Goal: Information Seeking & Learning: Check status

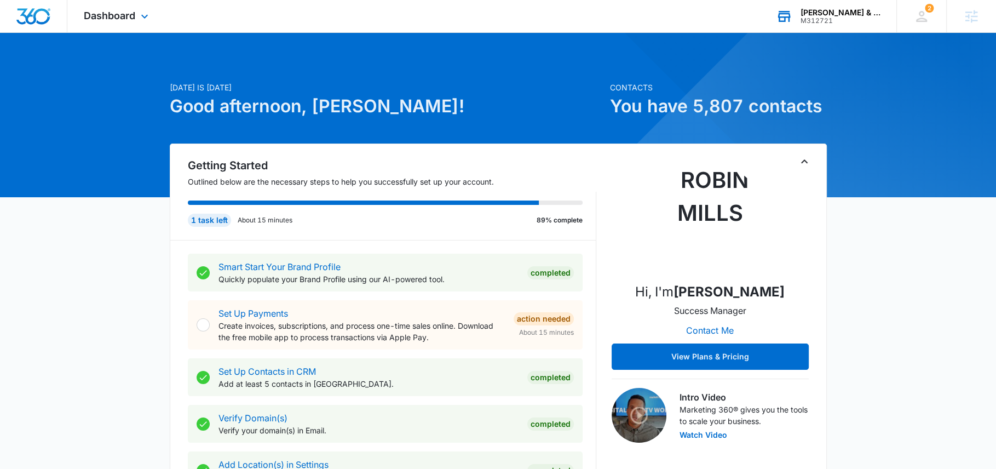
click at [792, 29] on div "[PERSON_NAME] & Bass Law Firm M312721 Your Accounts View All" at bounding box center [827, 16] width 137 height 32
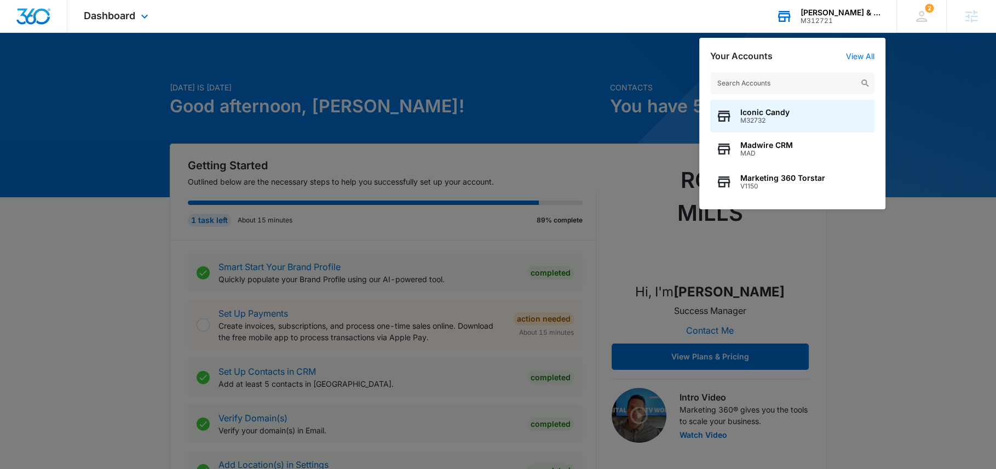
click at [755, 76] on input "text" at bounding box center [792, 83] width 164 height 22
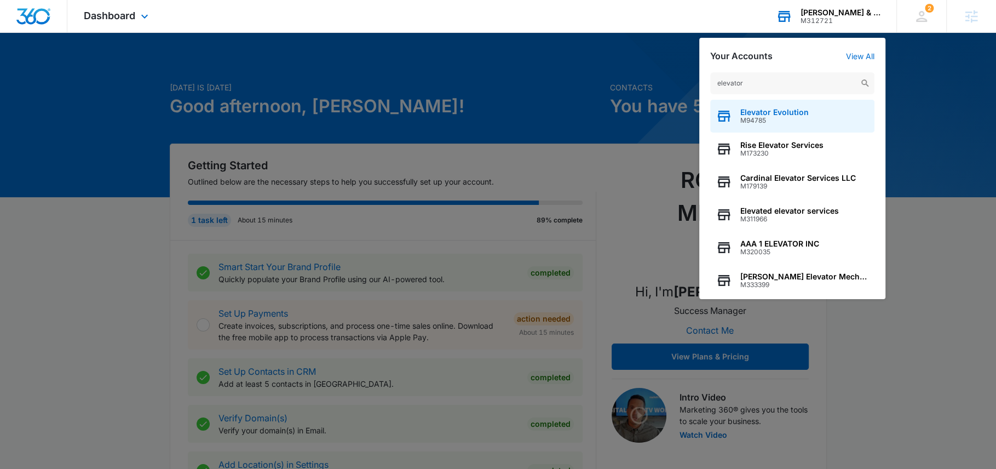
type input "elevator"
click at [792, 122] on span "M94785" at bounding box center [774, 121] width 68 height 8
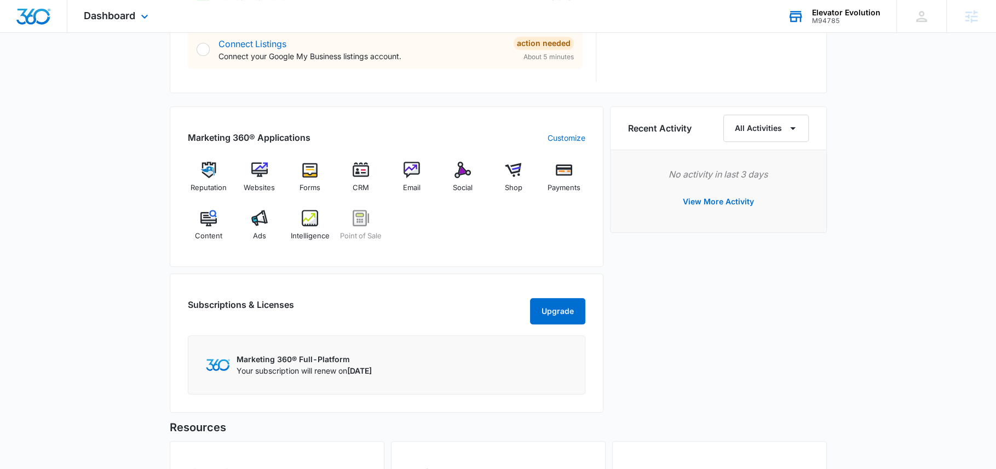
scroll to position [608, 0]
click at [221, 223] on div "Content" at bounding box center [209, 228] width 42 height 39
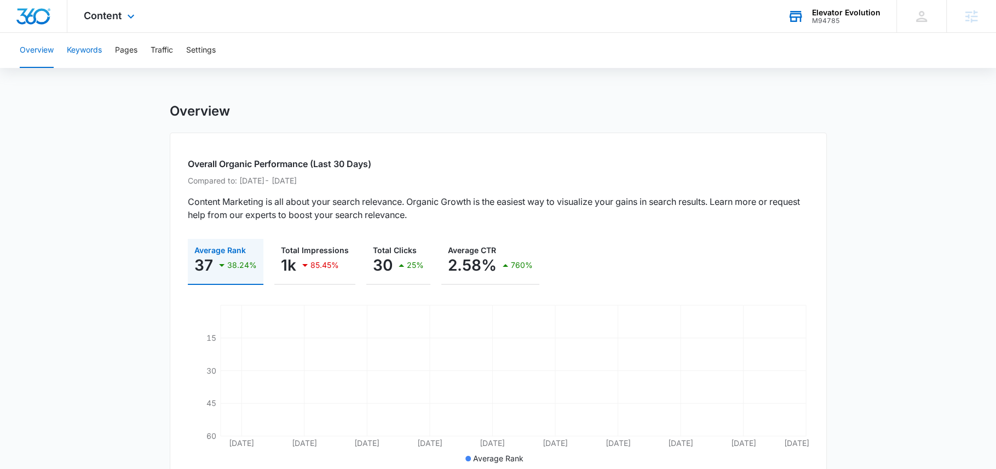
click at [81, 49] on button "Keywords" at bounding box center [84, 50] width 35 height 35
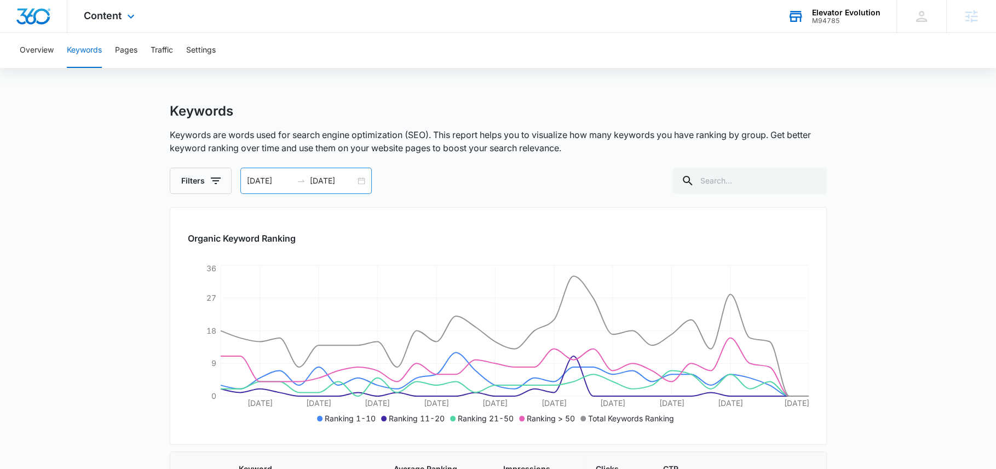
click at [343, 180] on input "[DATE]" at bounding box center [332, 181] width 45 height 12
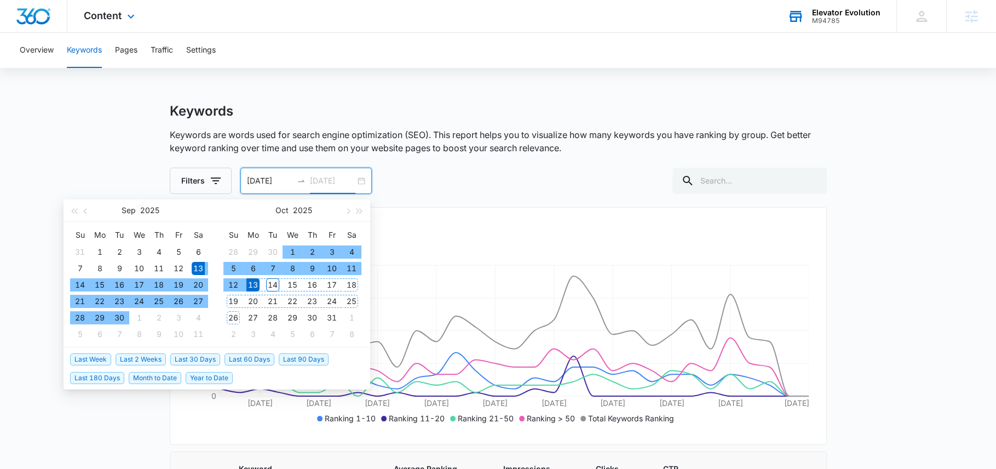
type input "[DATE]"
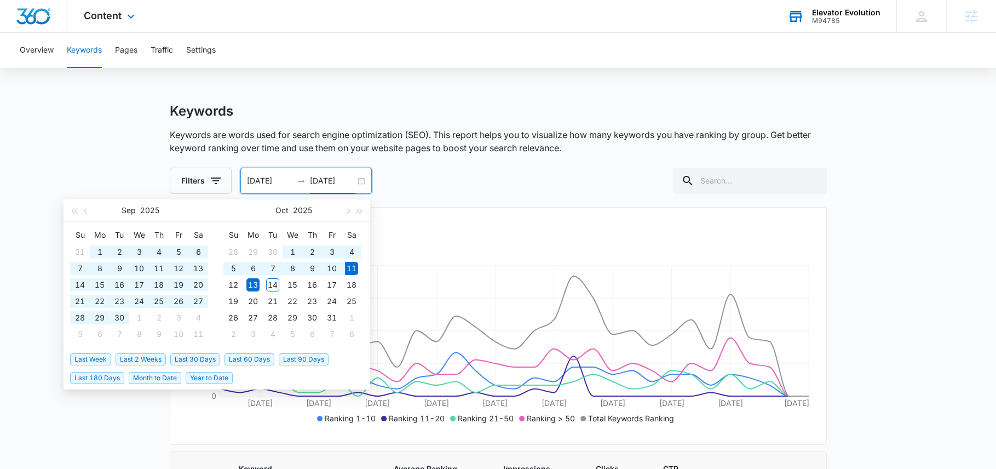
click at [257, 359] on span "Last 60 Days" at bounding box center [249, 359] width 50 height 12
type input "[DATE]"
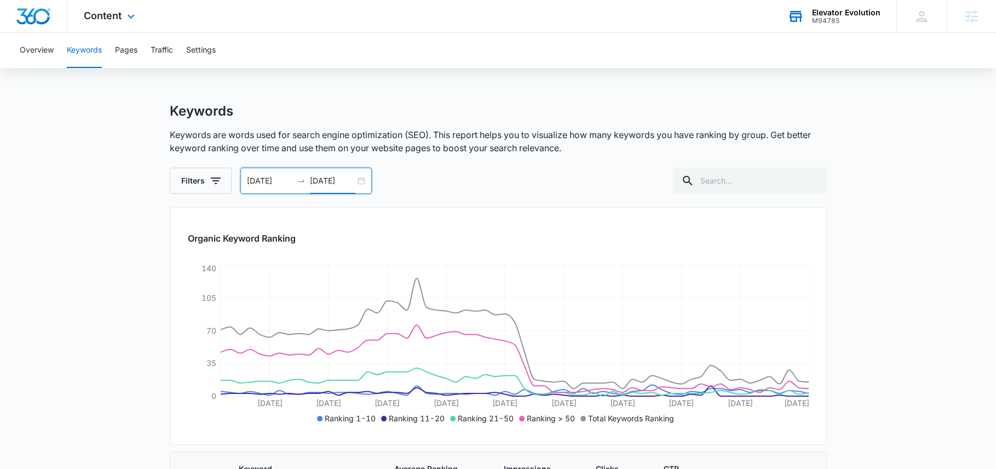
click at [96, 21] on div "Content Apps Reputation Websites Forms CRM Email Social Shop Payments POS Conte…" at bounding box center [110, 16] width 86 height 32
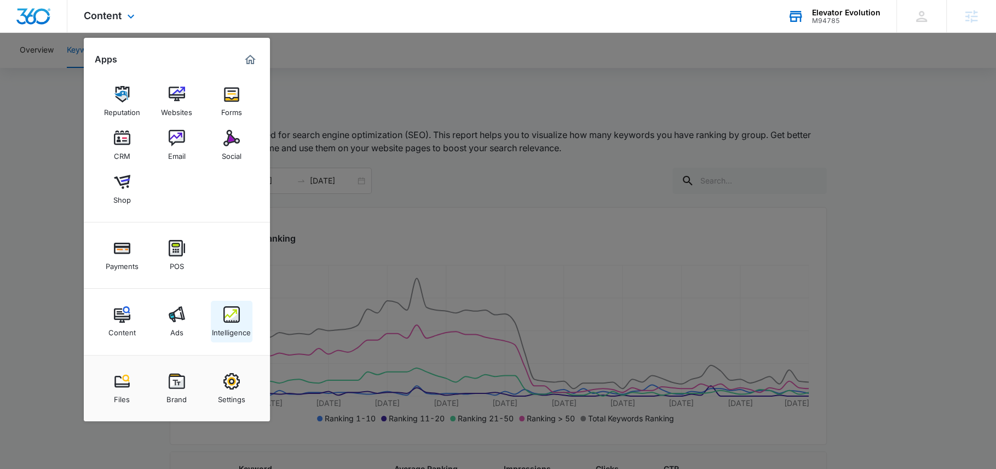
click at [224, 332] on div "Intelligence" at bounding box center [231, 329] width 39 height 14
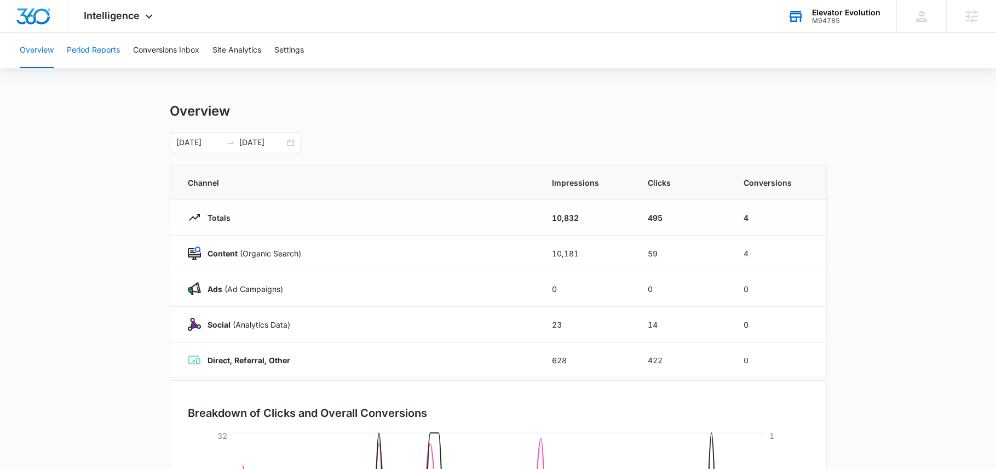
click at [118, 54] on button "Period Reports" at bounding box center [93, 50] width 53 height 35
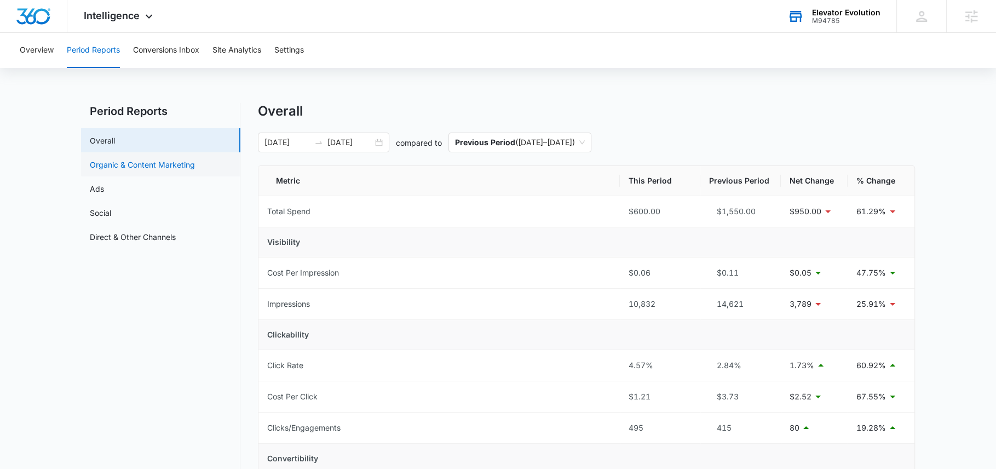
click at [140, 163] on link "Organic & Content Marketing" at bounding box center [142, 164] width 105 height 11
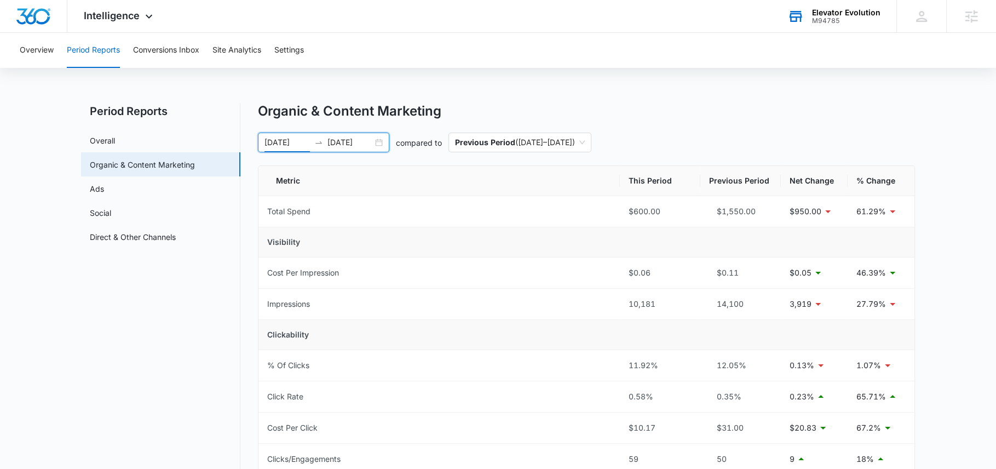
click at [285, 142] on input "[DATE]" at bounding box center [286, 142] width 45 height 12
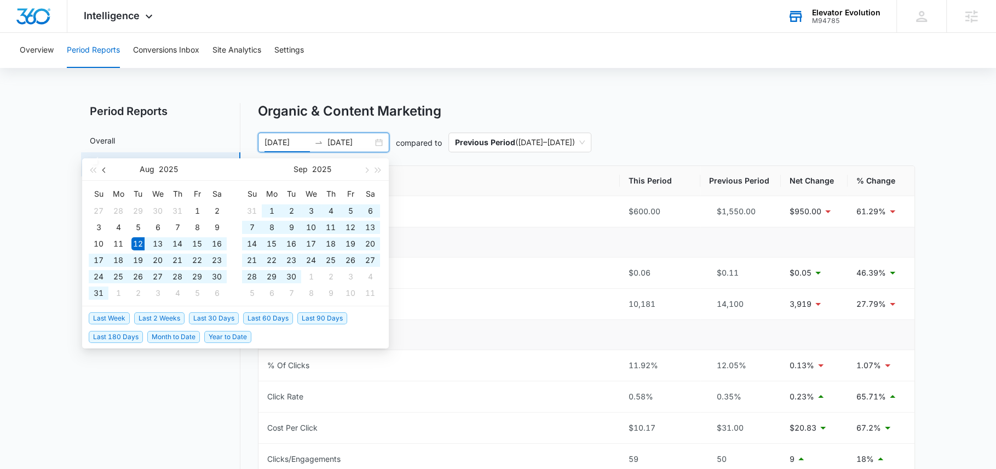
click at [106, 169] on span "button" at bounding box center [104, 169] width 5 height 5
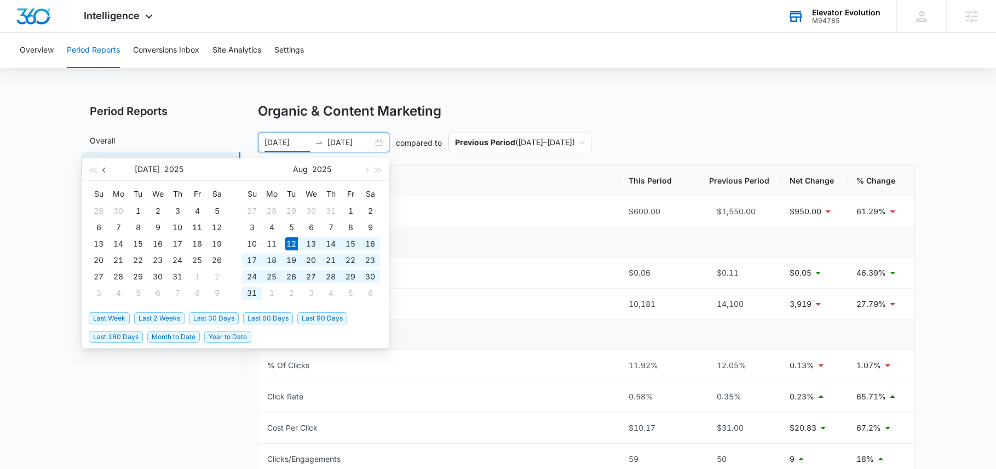
click at [106, 169] on span "button" at bounding box center [104, 169] width 5 height 5
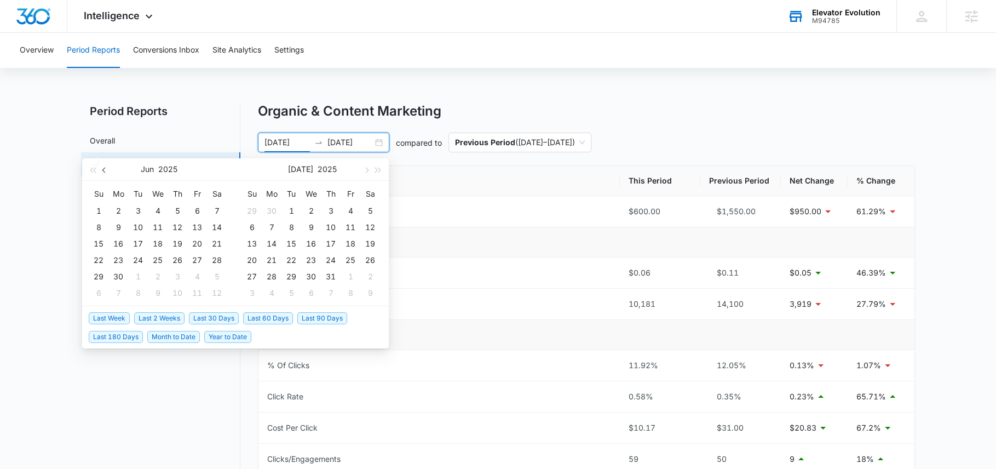
click at [106, 169] on span "button" at bounding box center [104, 169] width 5 height 5
click at [106, 170] on span "button" at bounding box center [104, 169] width 5 height 5
click at [140, 209] on div "1" at bounding box center [137, 210] width 13 height 13
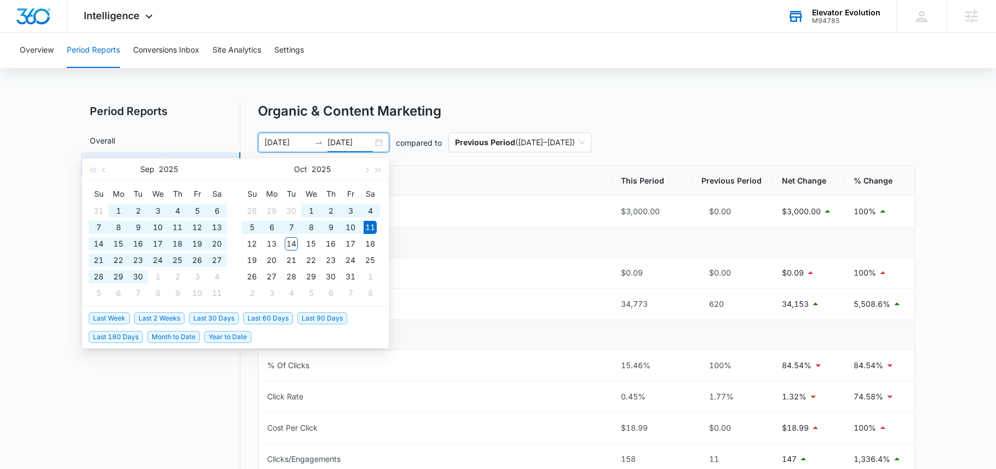
click at [155, 113] on h2 "Period Reports" at bounding box center [160, 111] width 159 height 16
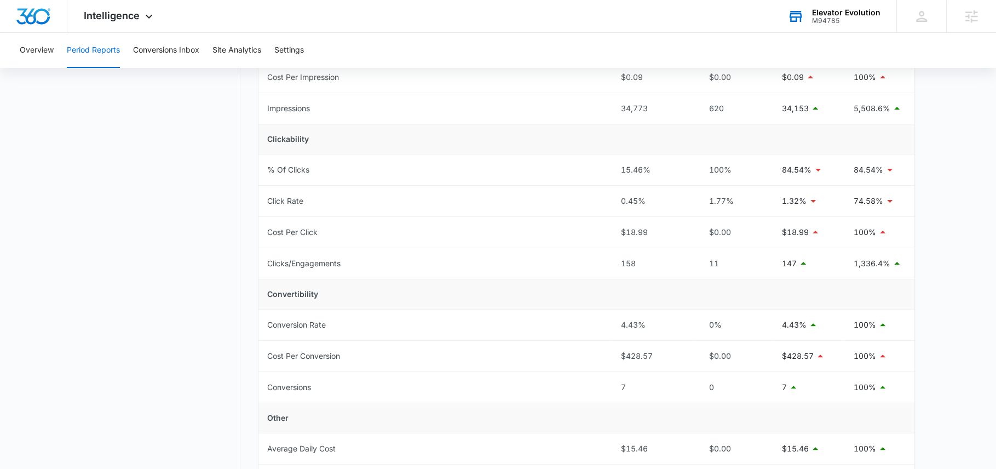
scroll to position [198, 0]
drag, startPoint x: 631, startPoint y: 382, endPoint x: 615, endPoint y: 382, distance: 16.4
click at [615, 382] on td "7" at bounding box center [652, 384] width 80 height 31
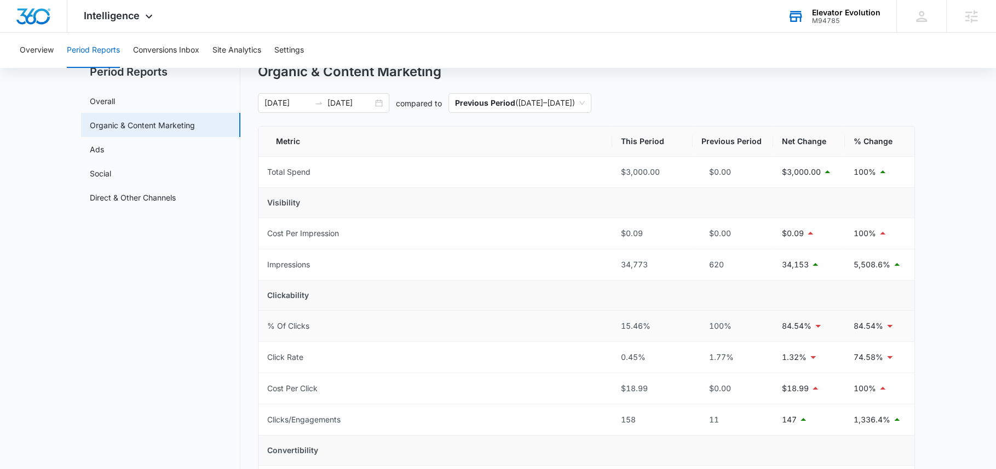
scroll to position [0, 0]
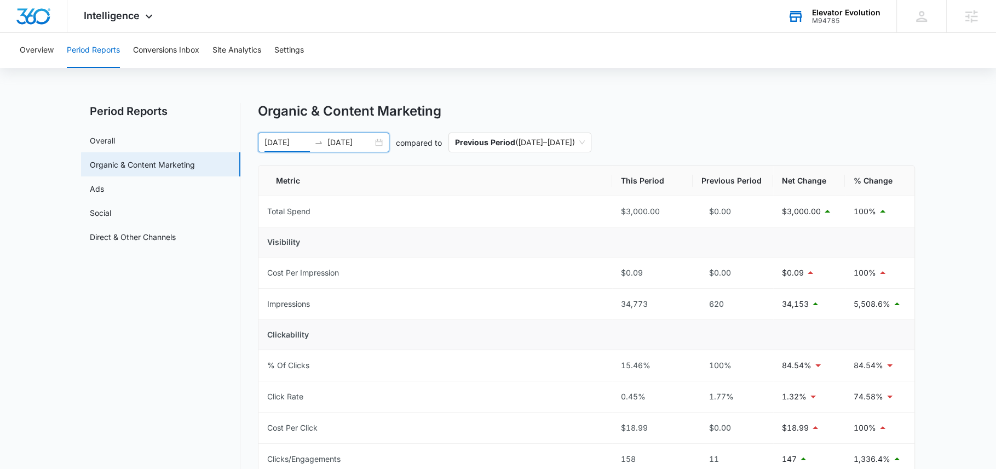
click at [300, 143] on input "[DATE]" at bounding box center [286, 142] width 45 height 12
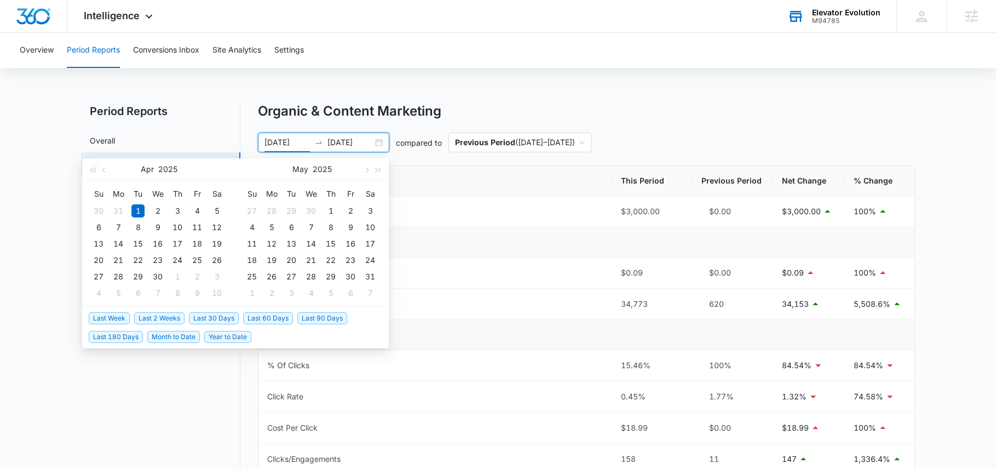
click at [261, 317] on span "Last 60 Days" at bounding box center [268, 318] width 50 height 12
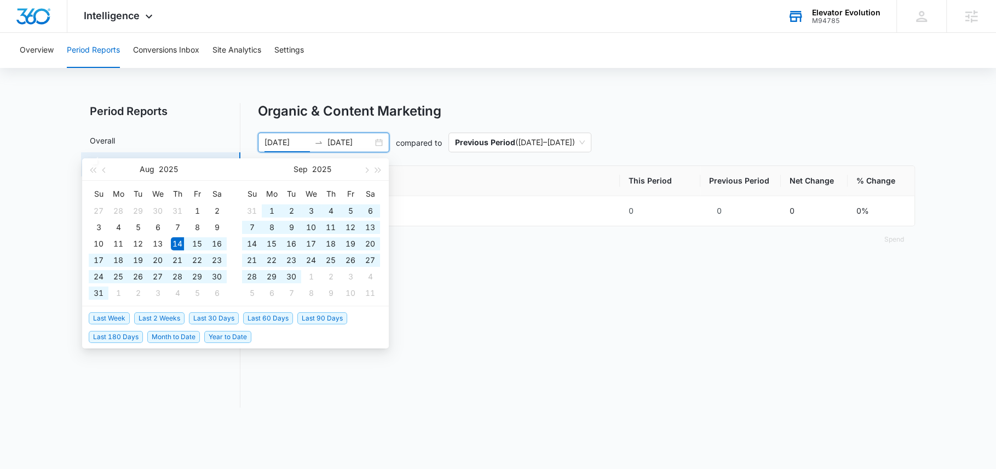
type input "[DATE]"
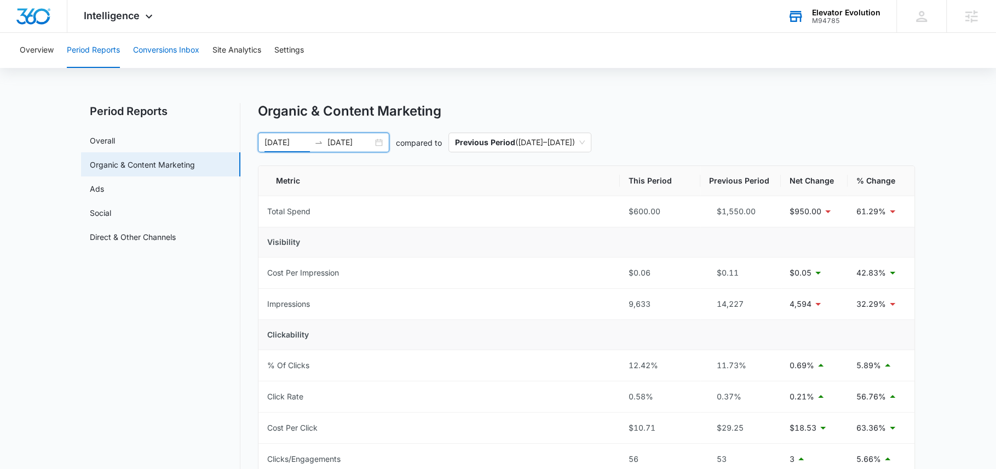
click at [180, 56] on button "Conversions Inbox" at bounding box center [166, 50] width 66 height 35
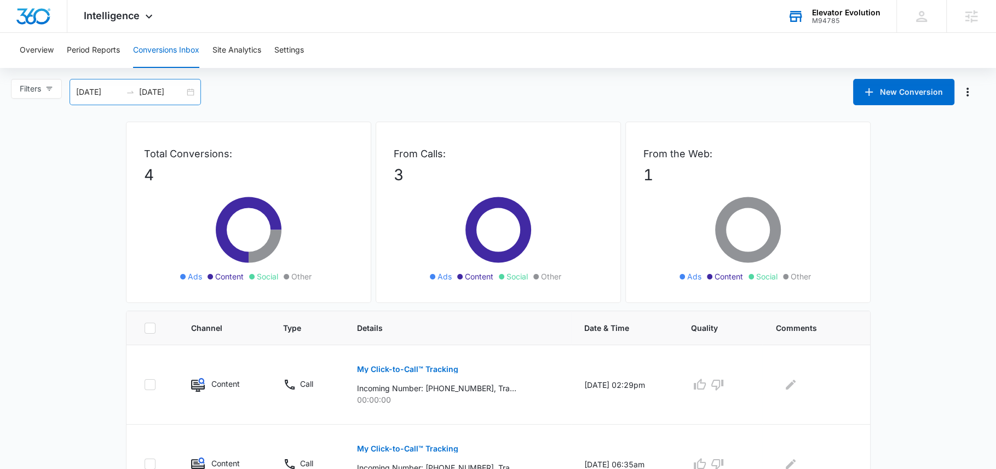
click at [108, 93] on input "[DATE]" at bounding box center [98, 92] width 45 height 12
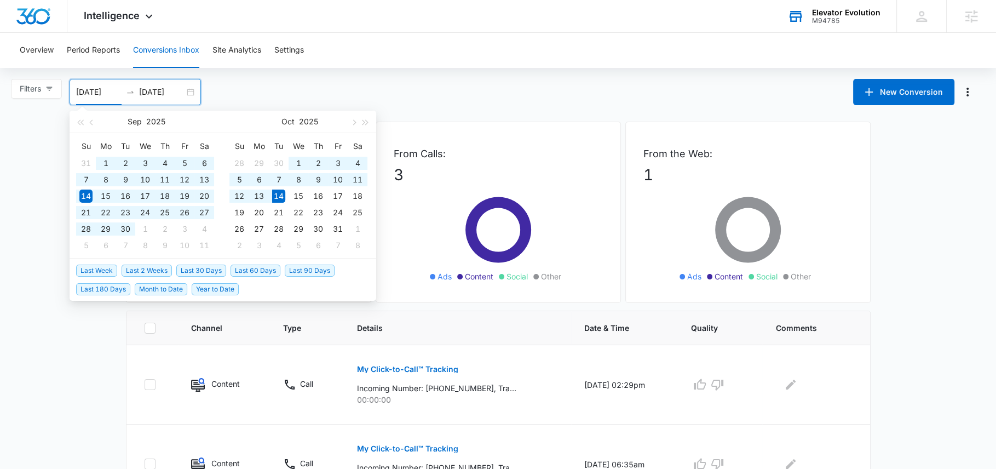
click at [257, 270] on span "Last 60 Days" at bounding box center [255, 270] width 50 height 12
type input "[DATE]"
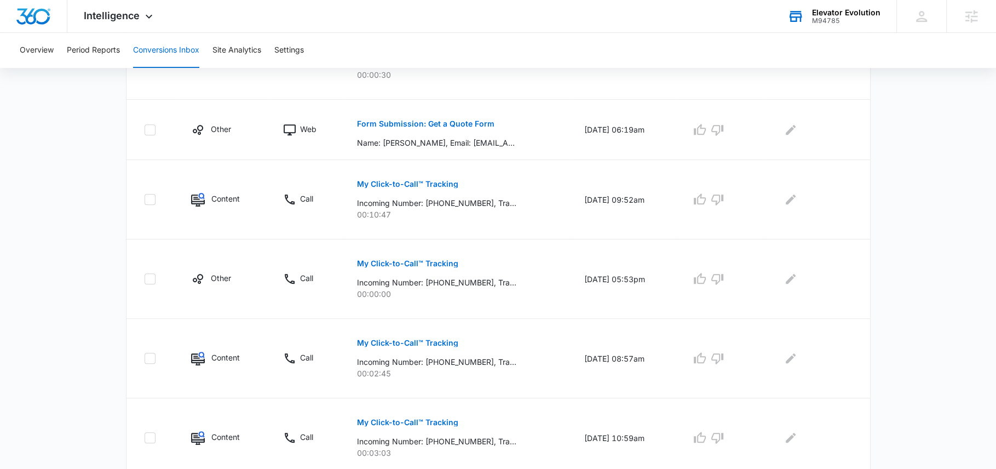
scroll to position [643, 0]
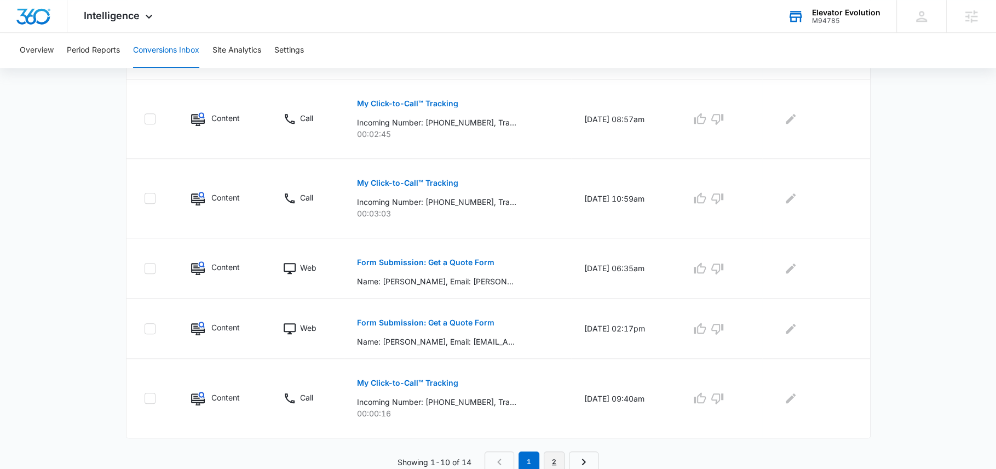
click at [558, 455] on link "2" at bounding box center [554, 461] width 21 height 21
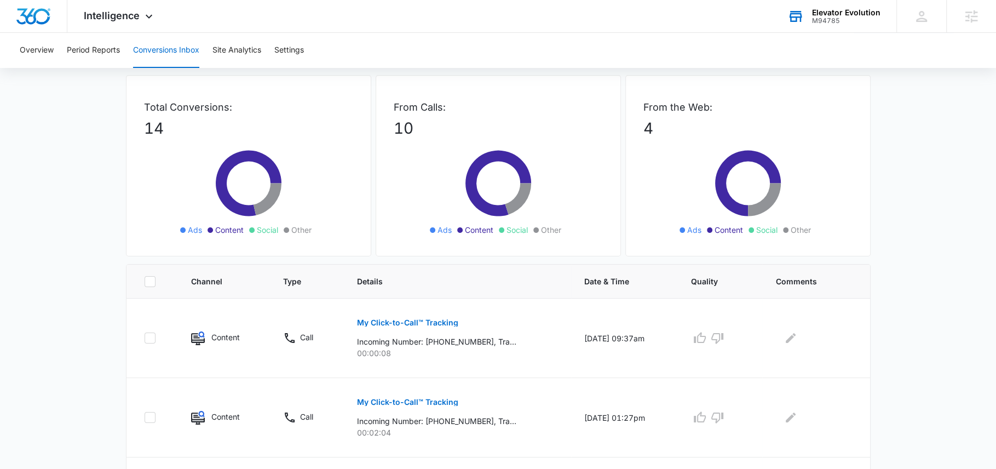
scroll to position [0, 0]
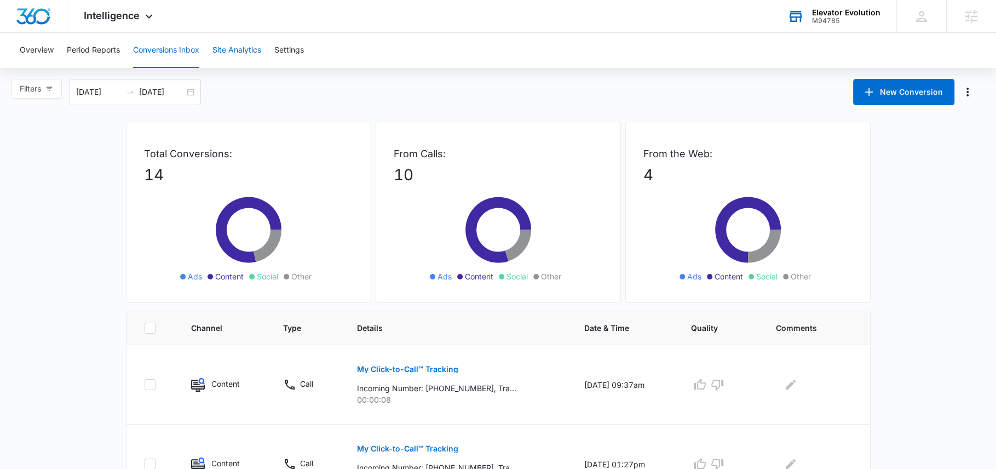
click at [251, 58] on button "Site Analytics" at bounding box center [236, 50] width 49 height 35
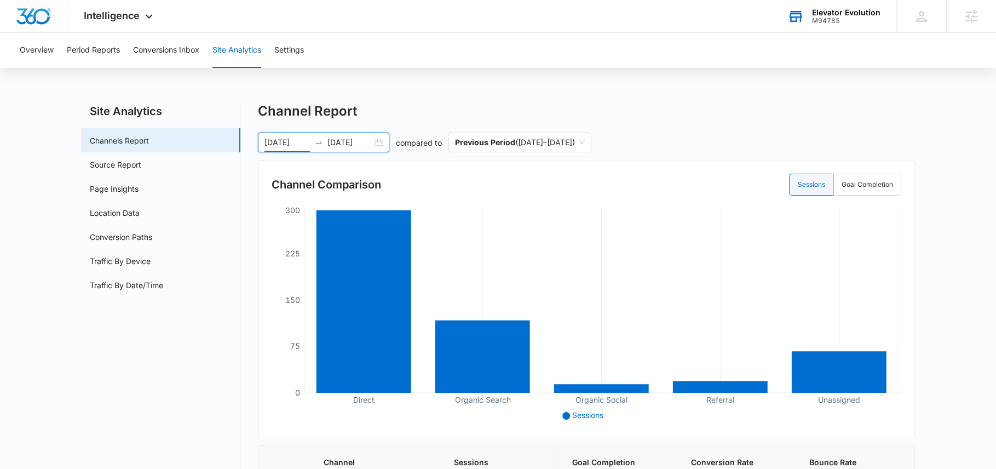
click at [284, 142] on input "[DATE]" at bounding box center [286, 142] width 45 height 12
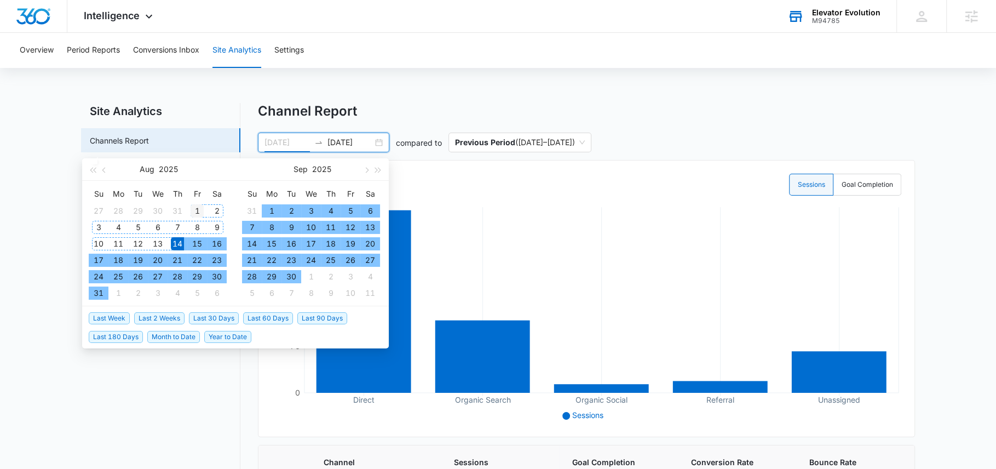
type input "[DATE]"
click at [194, 215] on div "1" at bounding box center [197, 210] width 13 height 13
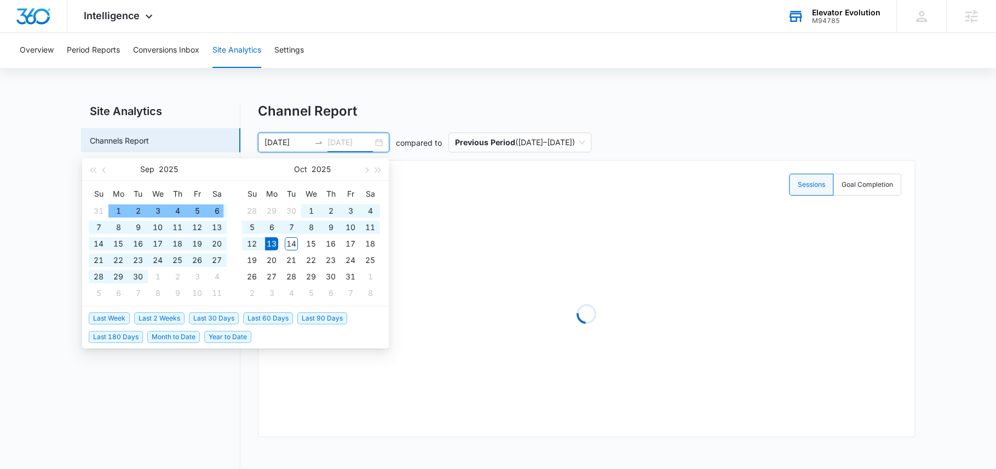
type input "[DATE]"
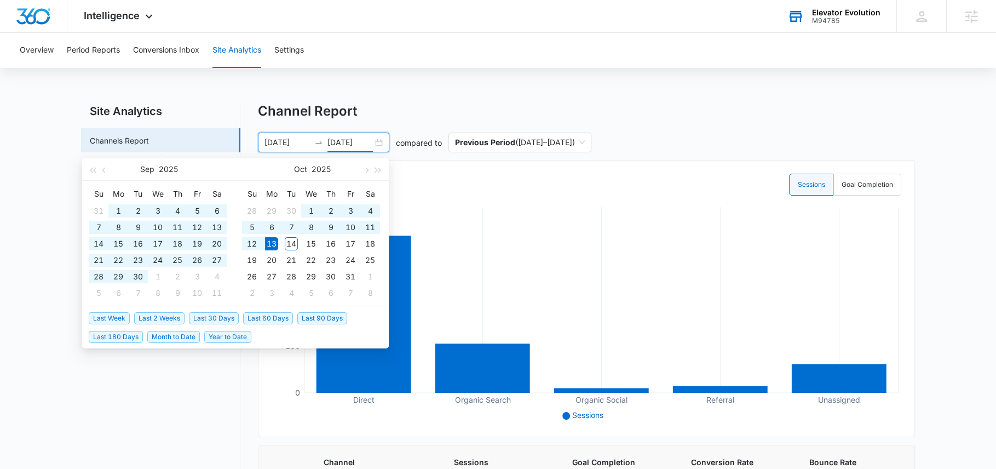
click at [286, 141] on input "[DATE]" at bounding box center [286, 142] width 45 height 12
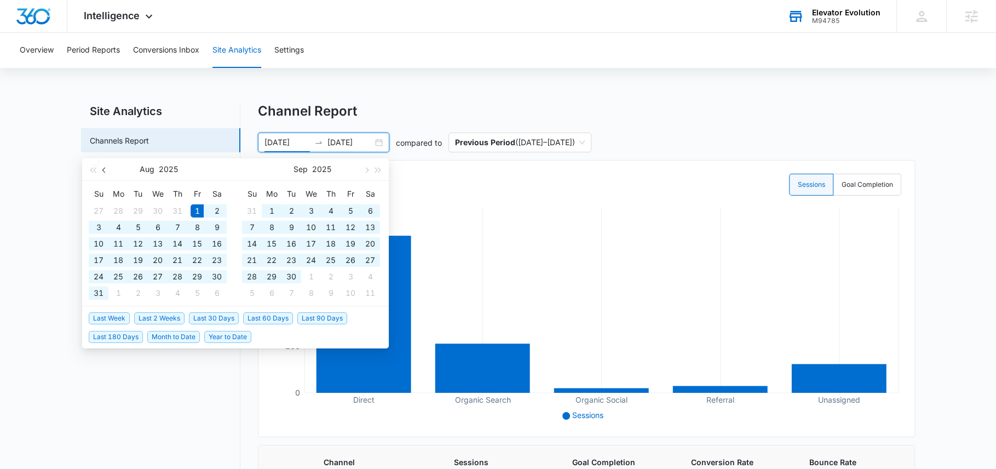
click at [105, 172] on button "button" at bounding box center [105, 169] width 12 height 22
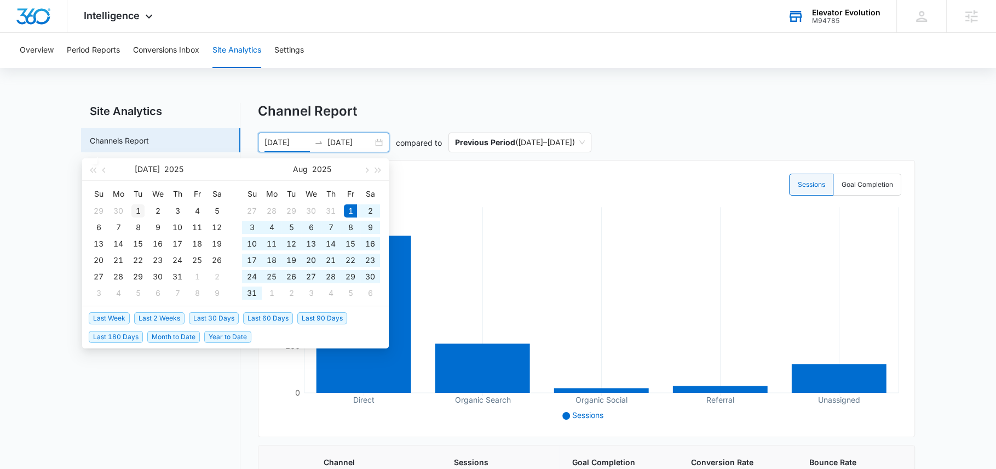
type input "[DATE]"
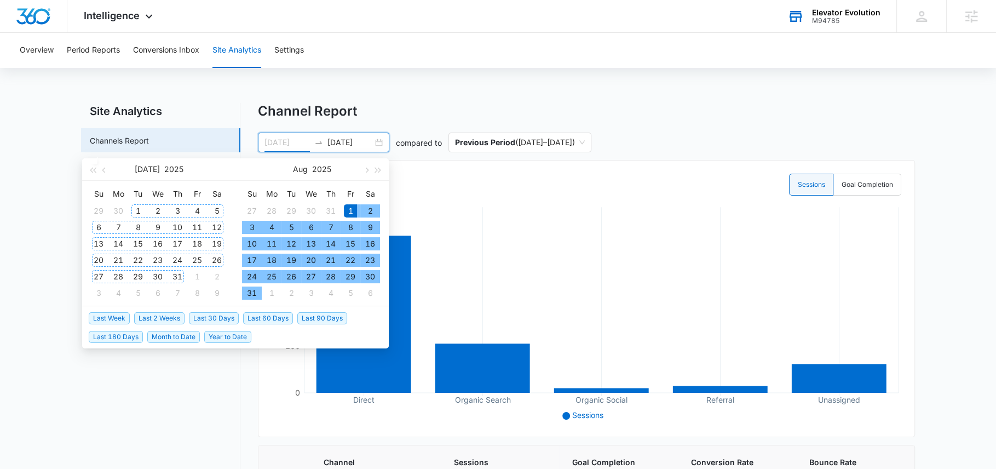
click at [137, 211] on div "1" at bounding box center [137, 210] width 13 height 13
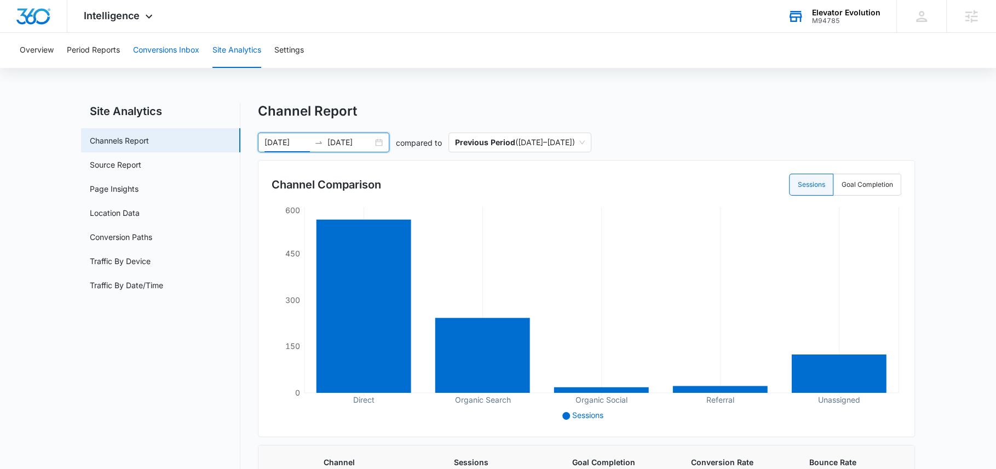
click at [172, 51] on button "Conversions Inbox" at bounding box center [166, 50] width 66 height 35
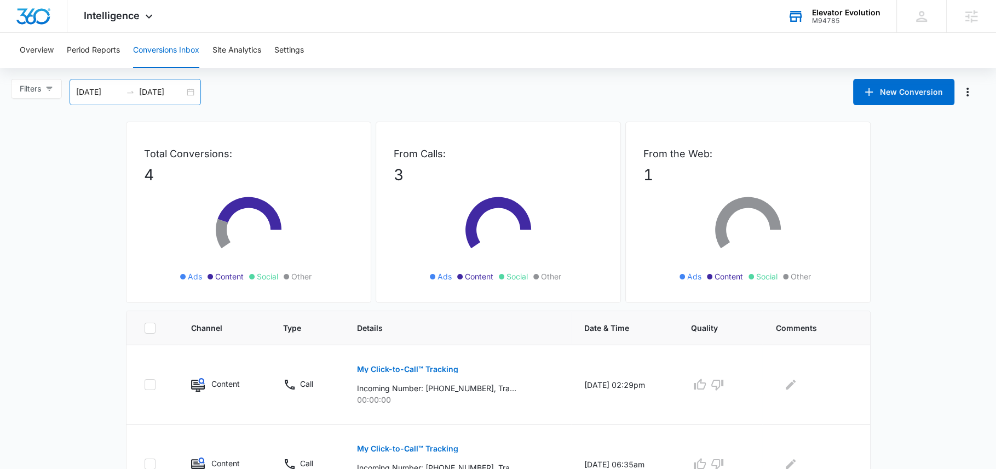
click at [160, 95] on input "[DATE]" at bounding box center [161, 92] width 45 height 12
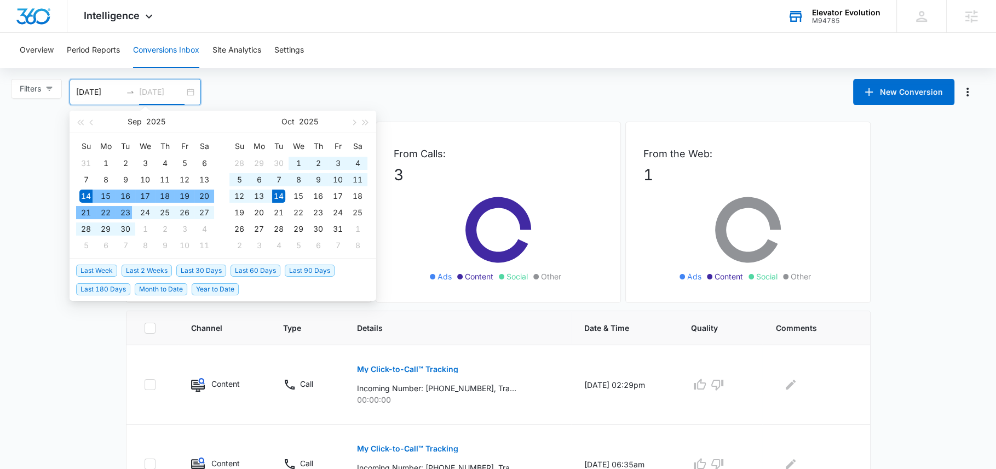
type input "[DATE]"
click at [192, 269] on span "Last 30 Days" at bounding box center [201, 270] width 50 height 12
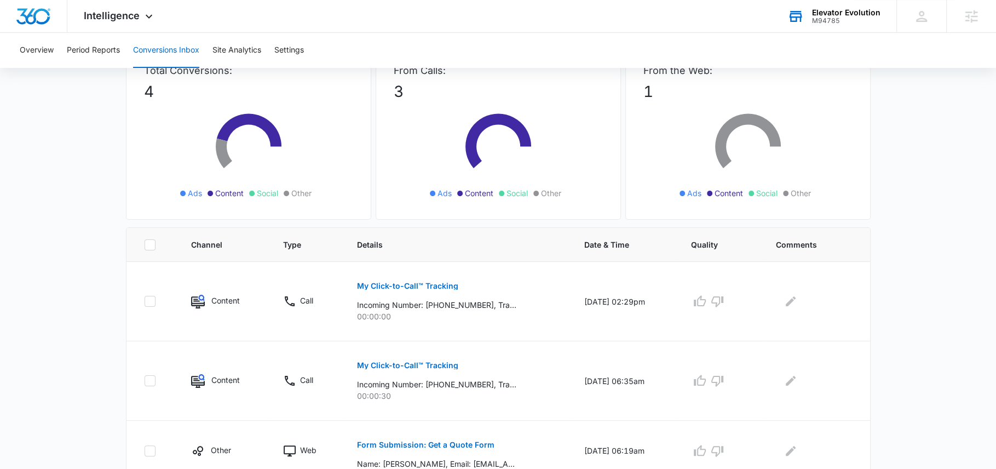
scroll to position [97, 0]
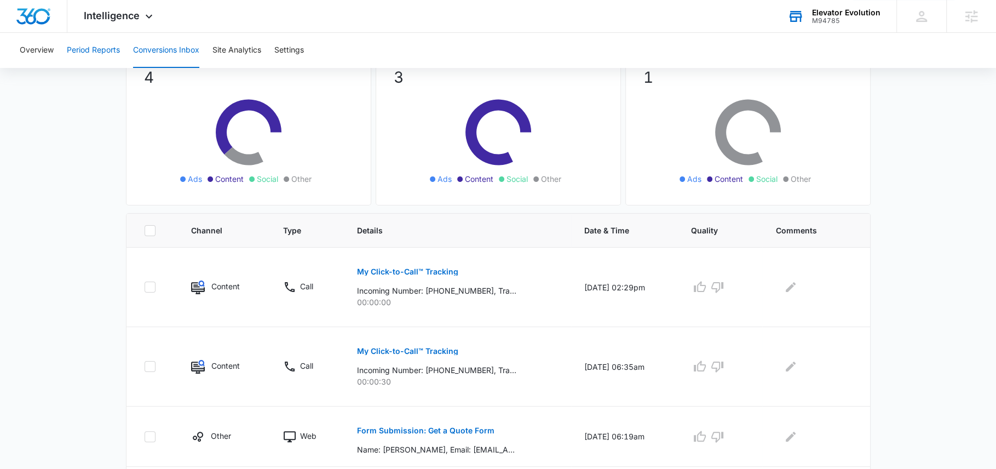
click at [101, 55] on button "Period Reports" at bounding box center [93, 50] width 53 height 35
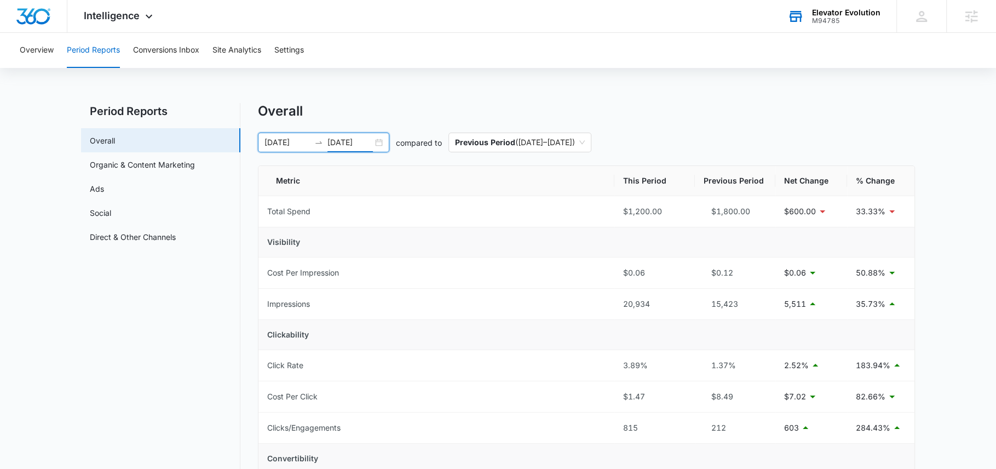
click at [358, 142] on input "[DATE]" at bounding box center [349, 142] width 45 height 12
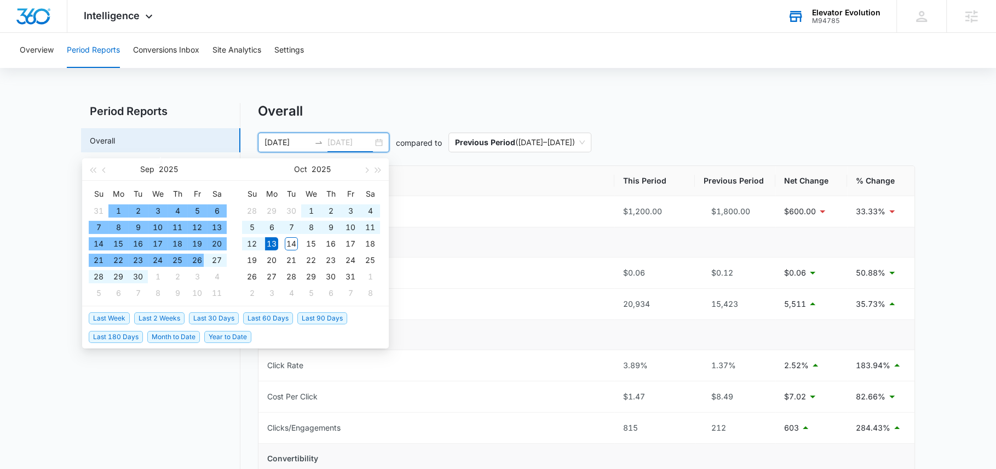
type input "[DATE]"
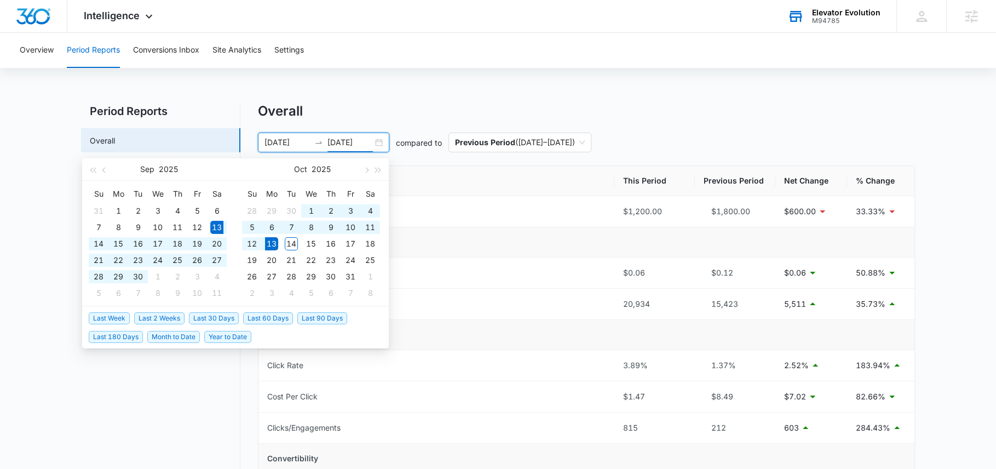
click at [205, 319] on span "Last 30 Days" at bounding box center [214, 318] width 50 height 12
type input "[DATE]"
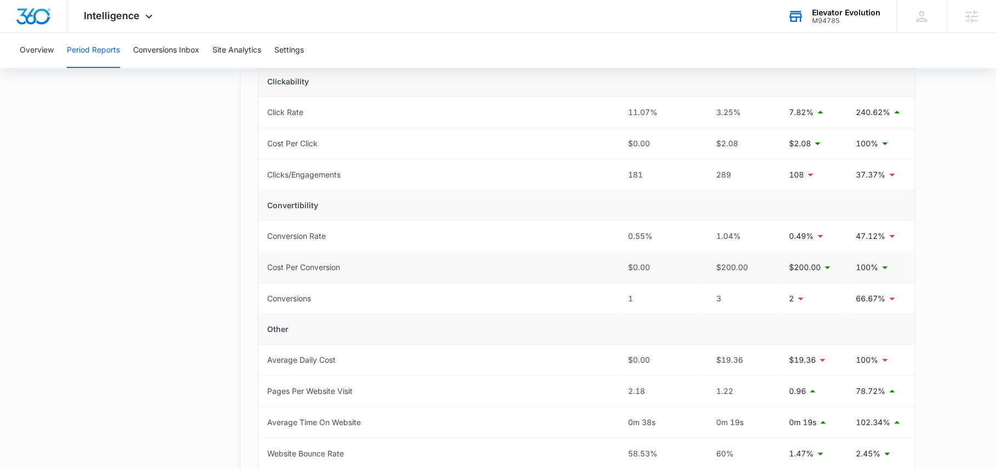
scroll to position [255, 0]
drag, startPoint x: 735, startPoint y: 295, endPoint x: 682, endPoint y: 295, distance: 52.6
click at [684, 295] on tr "Conversions 1 3 2 66.67%" at bounding box center [586, 296] width 656 height 31
click at [723, 292] on div "3" at bounding box center [739, 297] width 63 height 12
drag, startPoint x: 729, startPoint y: 294, endPoint x: 623, endPoint y: 294, distance: 105.7
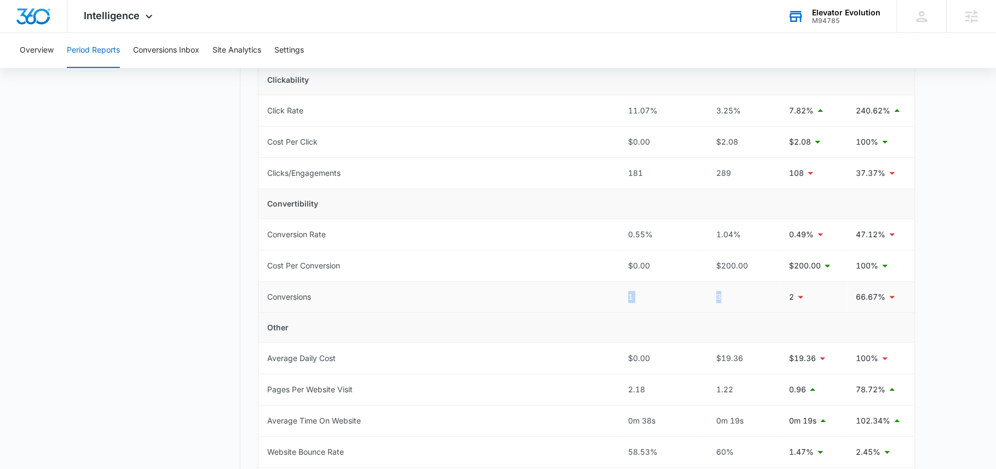
click at [623, 294] on tr "Conversions 1 3 2 66.67%" at bounding box center [586, 296] width 656 height 31
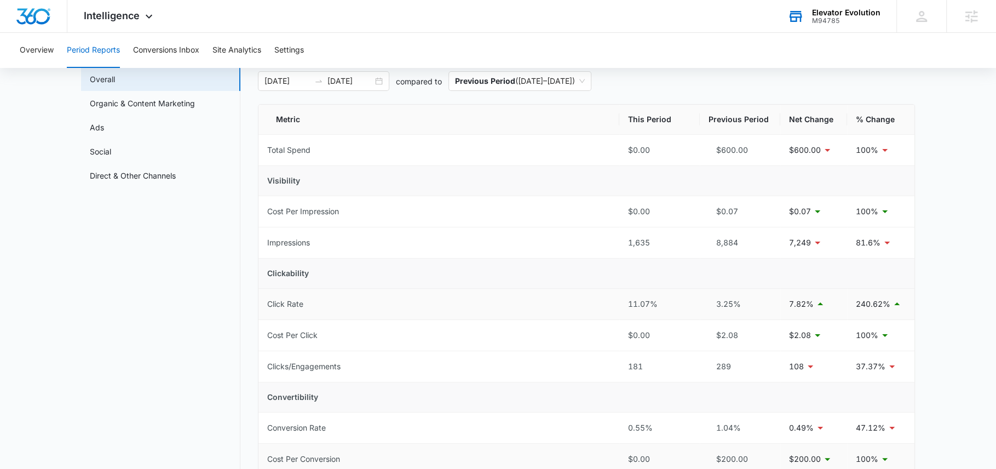
scroll to position [0, 0]
